Goal: Information Seeking & Learning: Learn about a topic

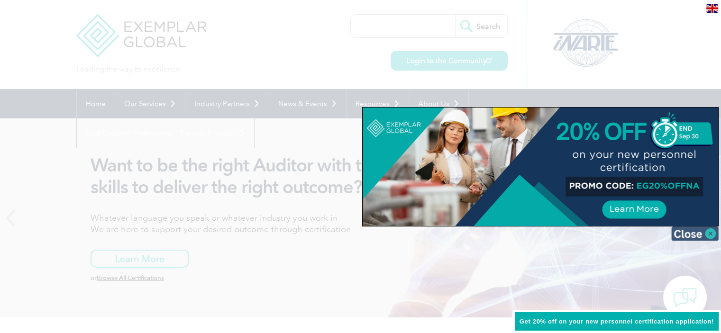
click at [707, 232] on img at bounding box center [694, 234] width 47 height 14
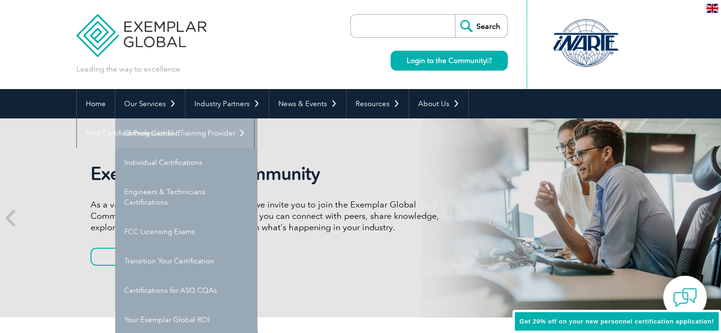
click at [170, 134] on link "Getting Certified" at bounding box center [186, 133] width 142 height 29
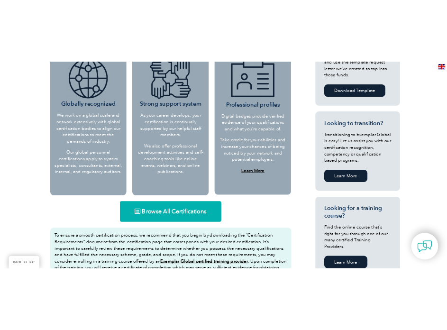
scroll to position [427, 0]
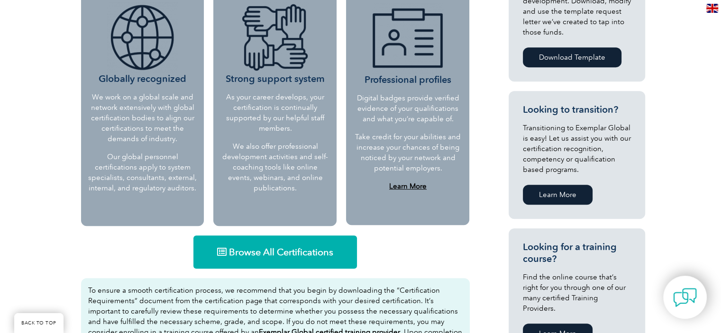
click at [263, 252] on span "Browse All Certifications" at bounding box center [281, 251] width 104 height 9
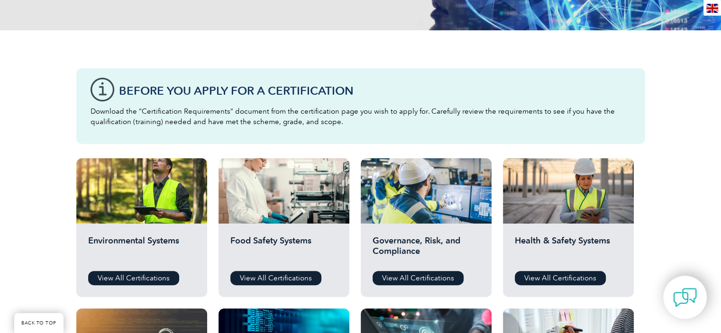
scroll to position [237, 0]
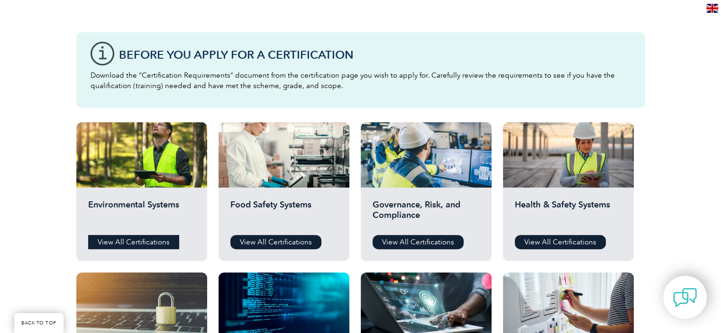
click at [125, 243] on link "View All Certifications" at bounding box center [133, 242] width 91 height 14
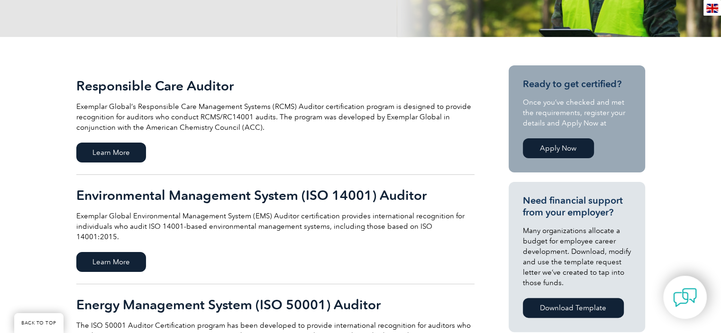
scroll to position [190, 0]
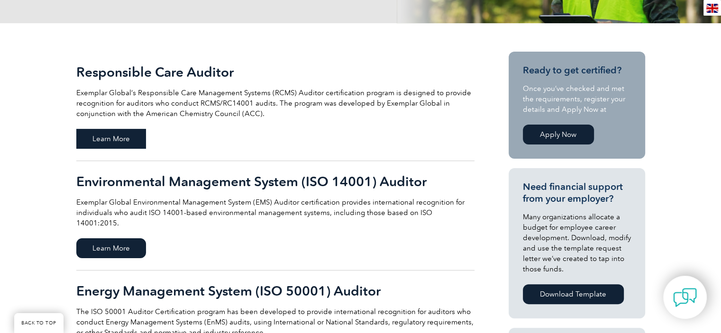
click at [122, 140] on span "Learn More" at bounding box center [111, 139] width 70 height 20
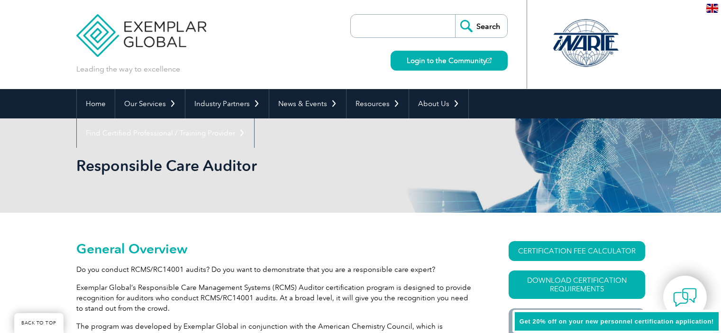
scroll to position [115, 0]
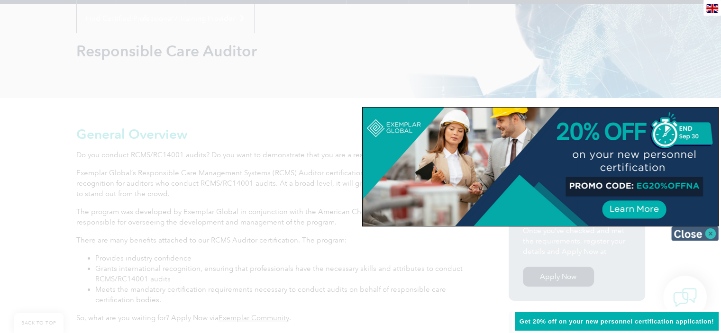
click at [709, 233] on img at bounding box center [694, 234] width 47 height 14
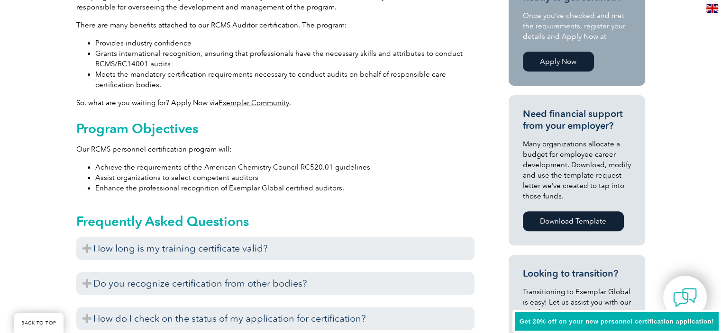
scroll to position [399, 0]
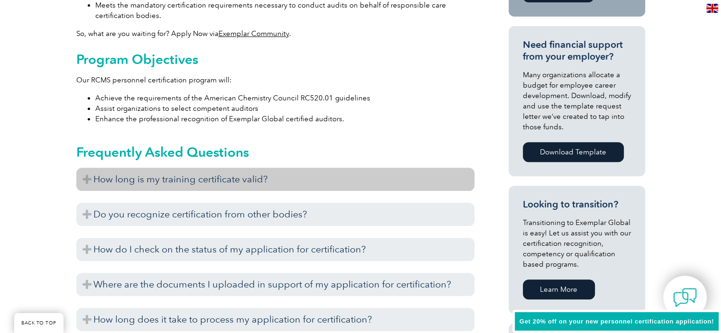
click at [164, 181] on h3 "How long is my training certificate valid?" at bounding box center [275, 179] width 398 height 23
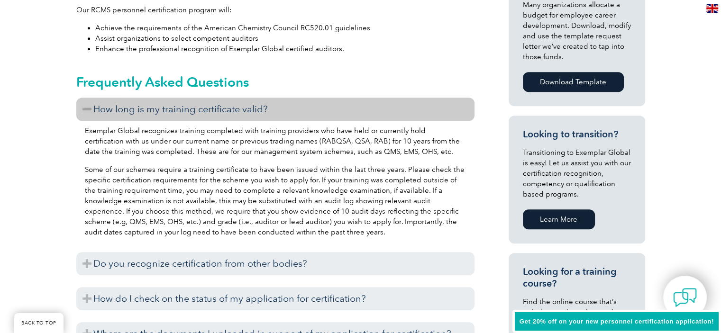
scroll to position [447, 0]
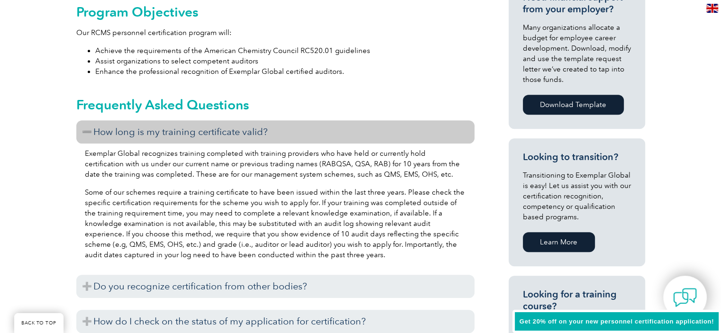
click at [84, 130] on h3 "How long is my training certificate valid?" at bounding box center [275, 131] width 398 height 23
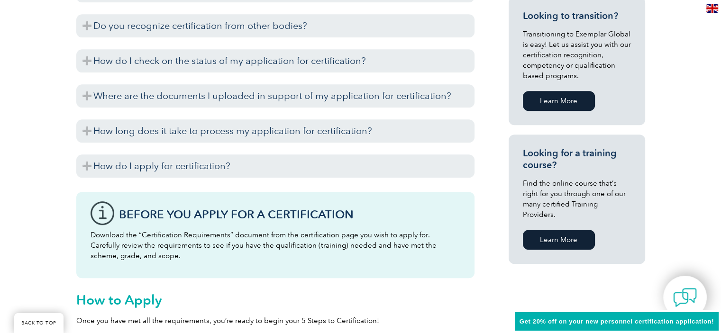
scroll to position [589, 0]
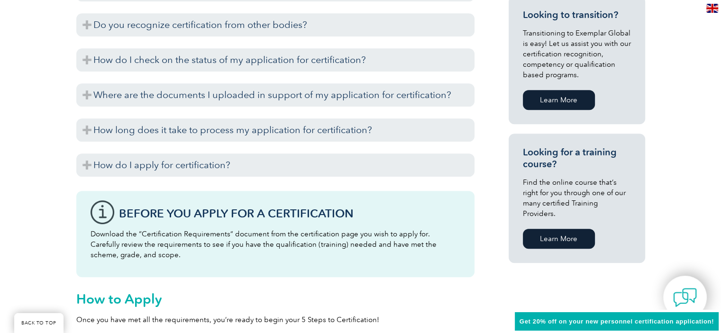
click at [564, 231] on link "Learn More" at bounding box center [559, 239] width 72 height 20
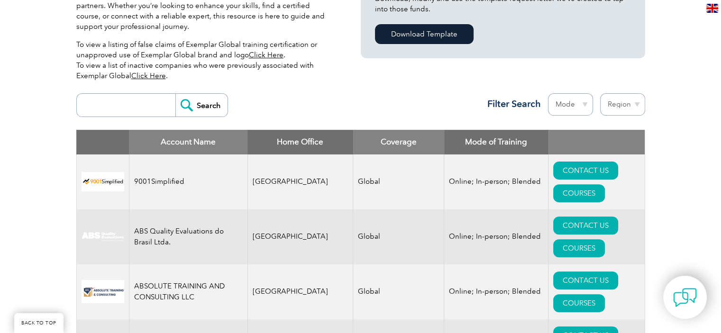
scroll to position [332, 0]
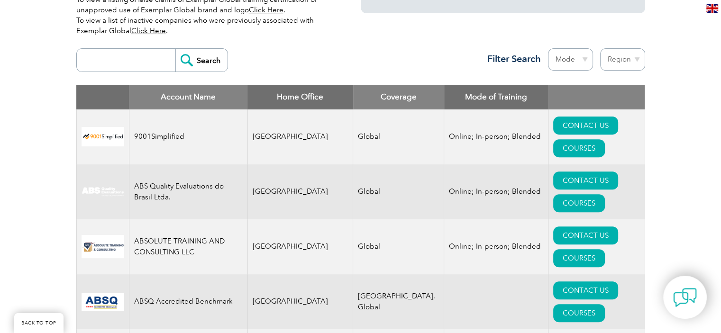
click at [120, 62] on input "search" at bounding box center [129, 60] width 94 height 23
type input "R"
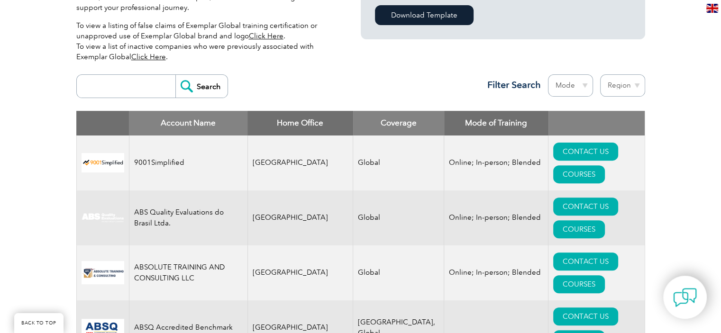
scroll to position [284, 0]
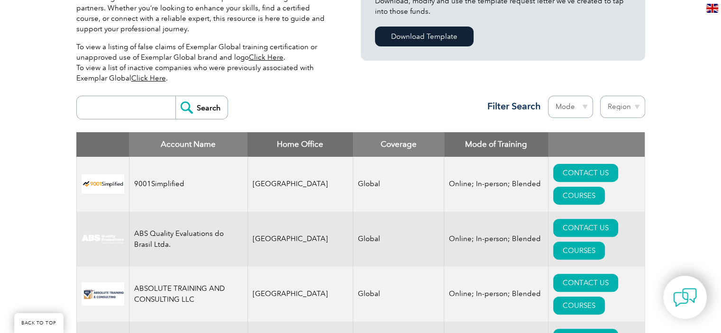
click at [577, 104] on select "Mode Online In-person Blended" at bounding box center [570, 107] width 45 height 22
click at [622, 106] on select "Region Australia Bahrain Bangladesh Brazil Canada Colombia Dominican Republic E…" at bounding box center [622, 107] width 45 height 22
select select "[GEOGRAPHIC_DATA]"
click at [600, 96] on select "Region Australia Bahrain Bangladesh Brazil Canada Colombia Dominican Republic E…" at bounding box center [622, 107] width 45 height 22
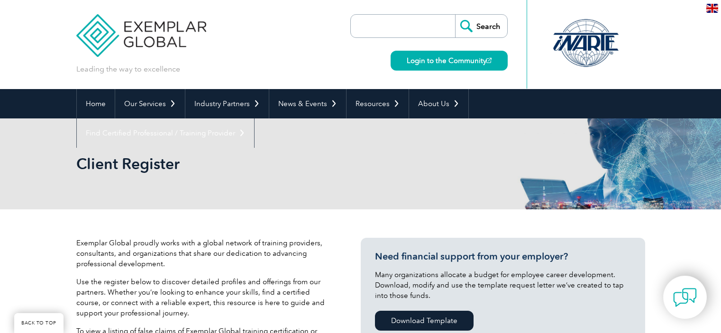
select select "[GEOGRAPHIC_DATA]"
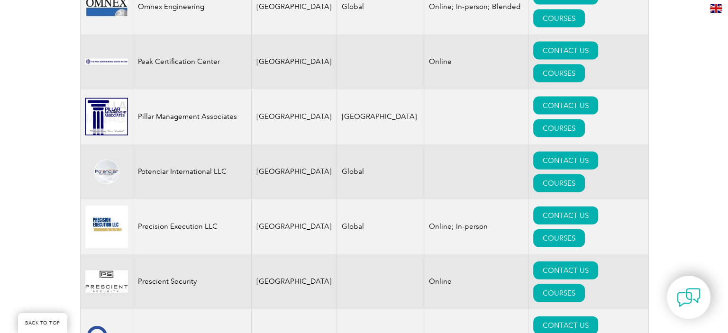
scroll to position [2161, 0]
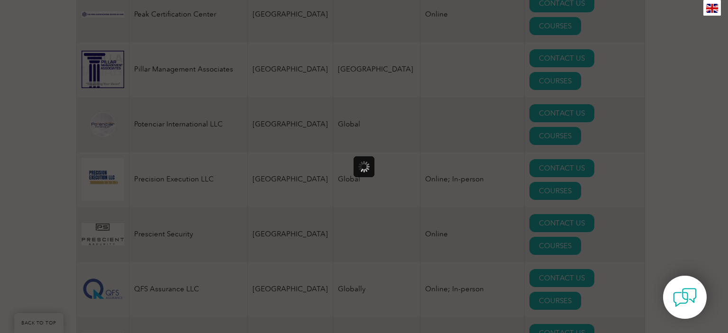
scroll to position [0, 0]
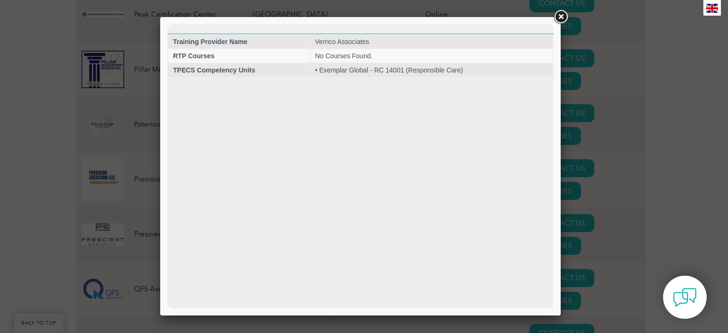
click at [563, 18] on link at bounding box center [560, 17] width 17 height 17
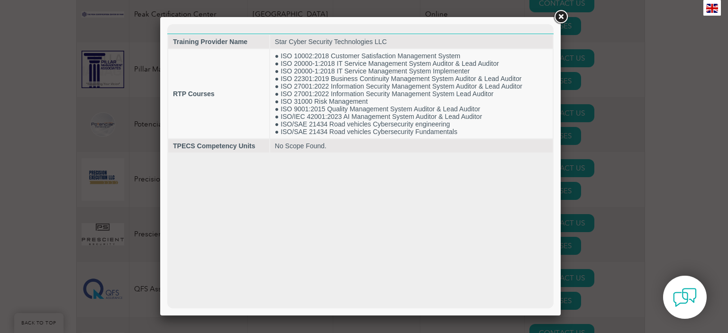
click at [559, 15] on link at bounding box center [560, 17] width 17 height 17
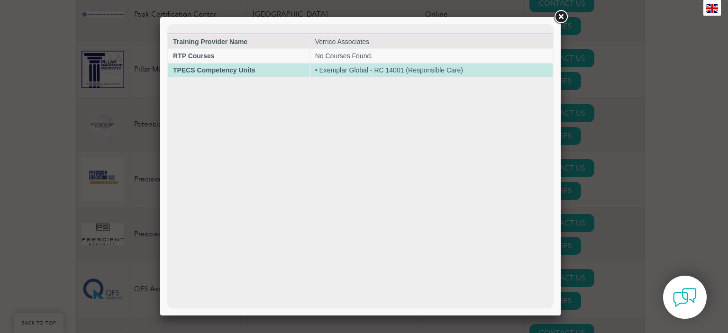
click at [358, 71] on td "• Exemplar Global - RC 14001 (Responsible Care)" at bounding box center [431, 70] width 242 height 13
click at [368, 73] on td "• Exemplar Global - RC 14001 (Responsible Care)" at bounding box center [431, 70] width 242 height 13
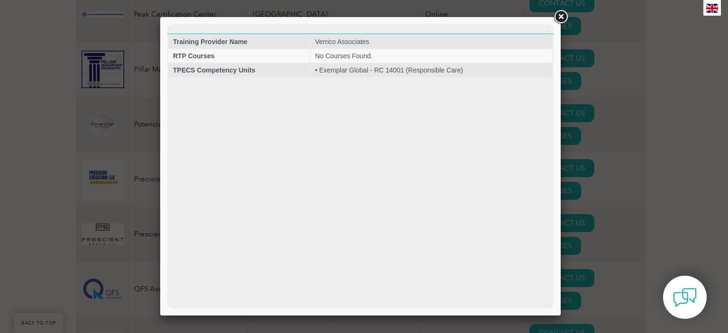
click at [559, 22] on link at bounding box center [560, 17] width 17 height 17
